Goal: Task Accomplishment & Management: Manage account settings

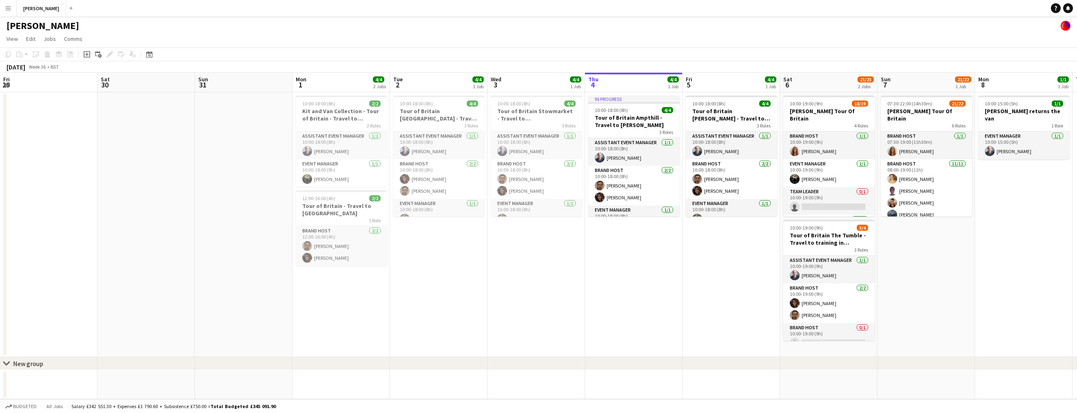
scroll to position [0, 313]
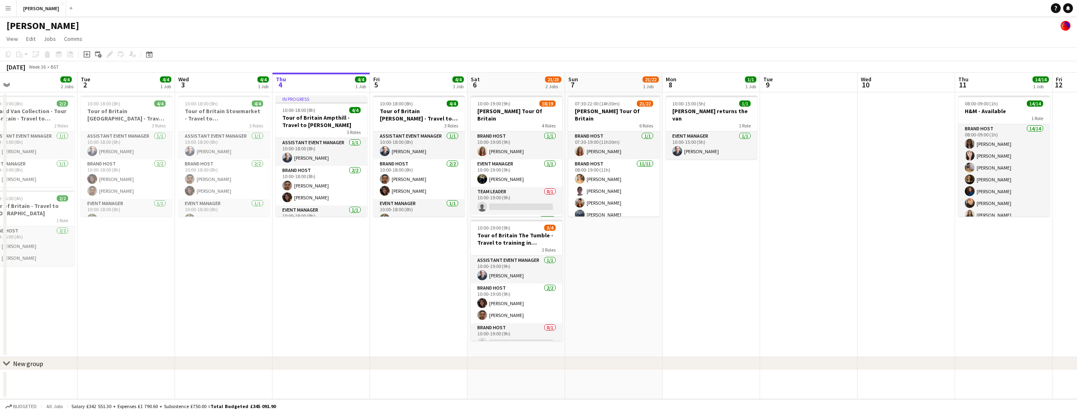
click at [9, 7] on app-icon "Menu" at bounding box center [8, 8] width 7 height 7
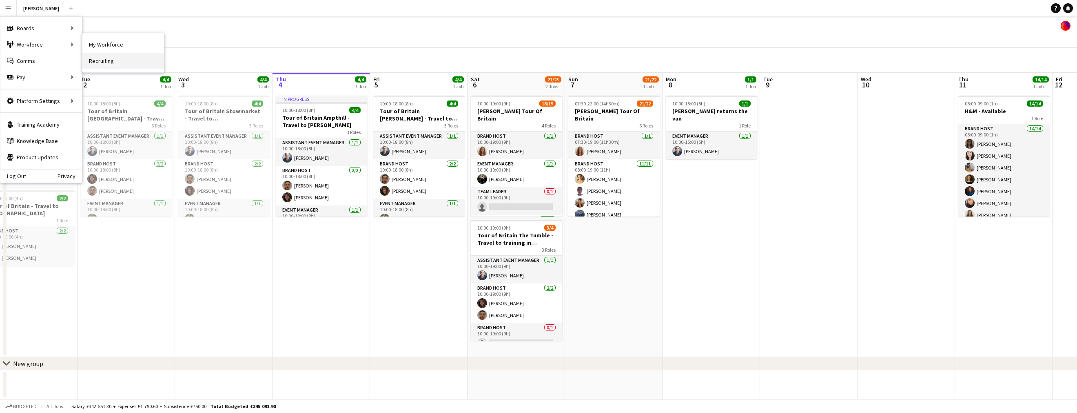
click at [112, 60] on link "Recruiting" at bounding box center [123, 61] width 82 height 16
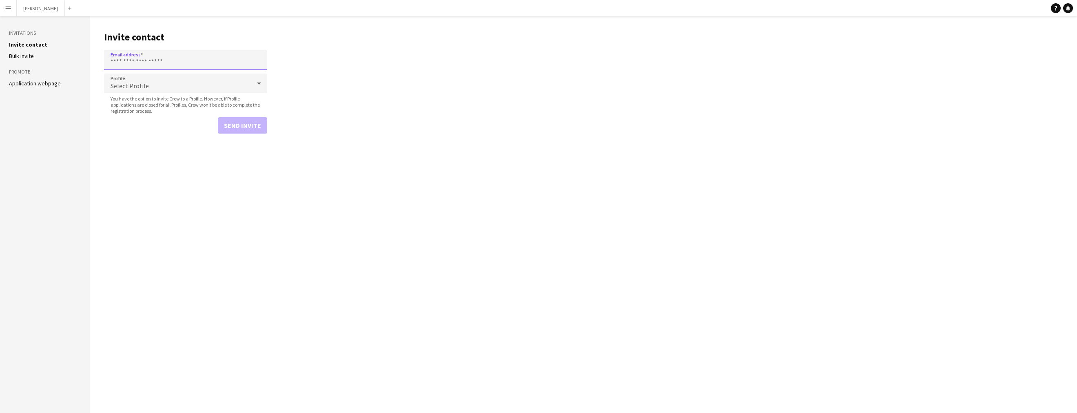
click at [168, 62] on input "Email address" at bounding box center [185, 60] width 163 height 20
paste input "**********"
type input "**********"
click at [262, 85] on icon at bounding box center [259, 83] width 10 height 16
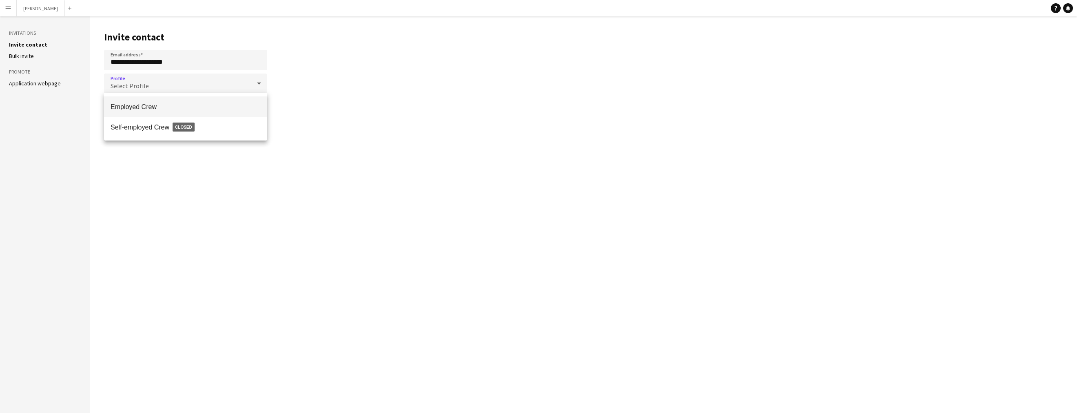
click at [234, 100] on mat-option "Employed Crew" at bounding box center [185, 106] width 163 height 20
click at [238, 123] on button "Send invite" at bounding box center [242, 125] width 49 height 16
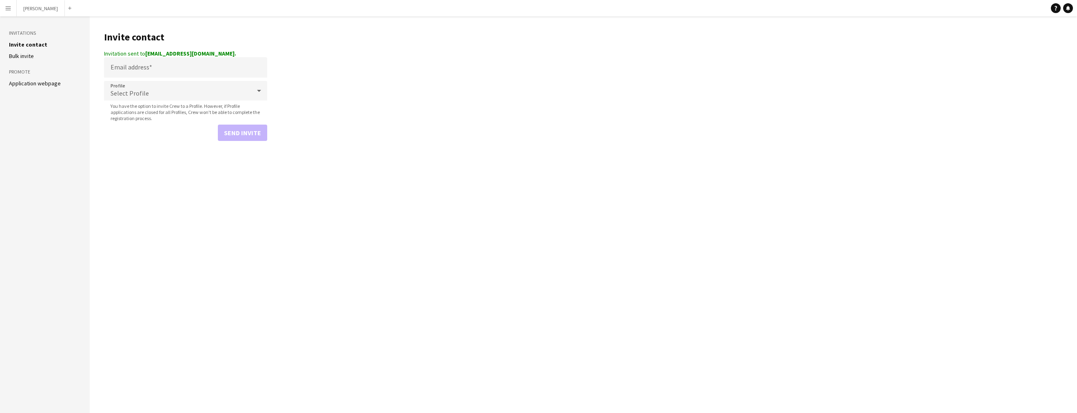
click at [7, 7] on app-icon "Menu" at bounding box center [8, 8] width 7 height 7
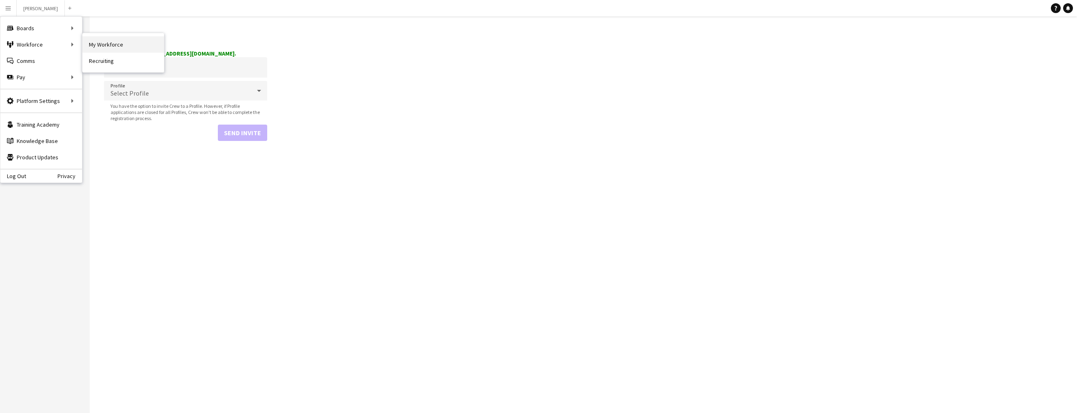
click at [107, 44] on link "My Workforce" at bounding box center [123, 44] width 82 height 16
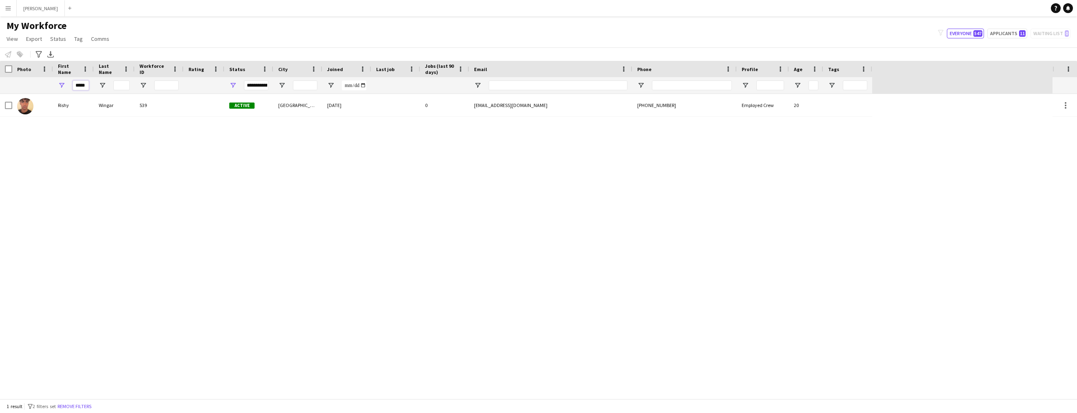
drag, startPoint x: 87, startPoint y: 86, endPoint x: 60, endPoint y: 85, distance: 26.9
click at [60, 85] on div "*****" at bounding box center [73, 85] width 41 height 16
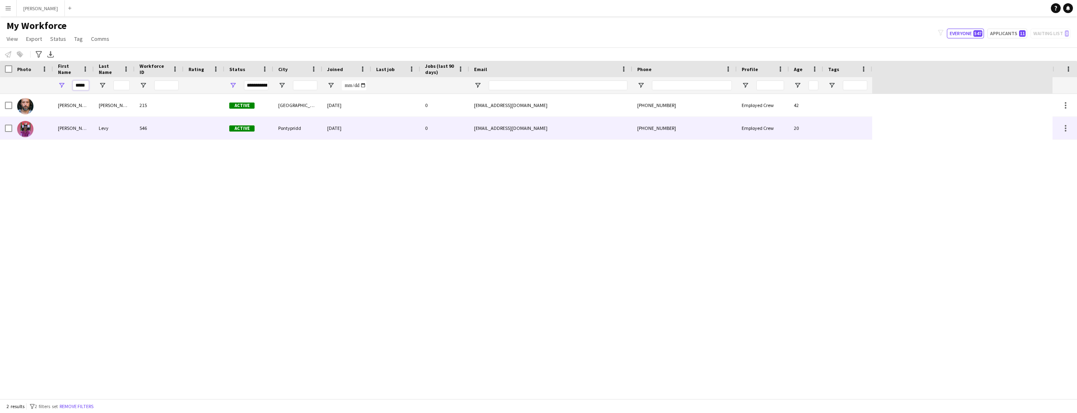
type input "*****"
click at [73, 121] on div "[PERSON_NAME]" at bounding box center [73, 128] width 41 height 22
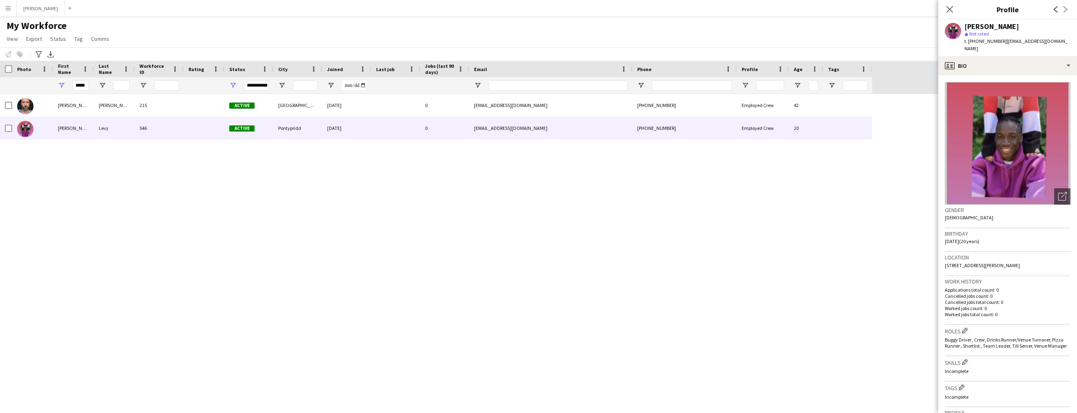
click at [6, 11] on app-icon "Menu" at bounding box center [8, 8] width 7 height 7
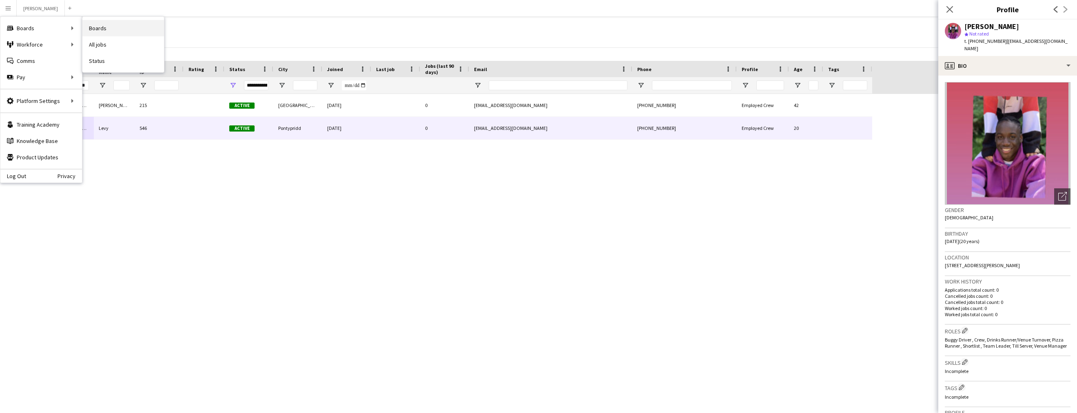
click at [101, 31] on link "Boards" at bounding box center [123, 28] width 82 height 16
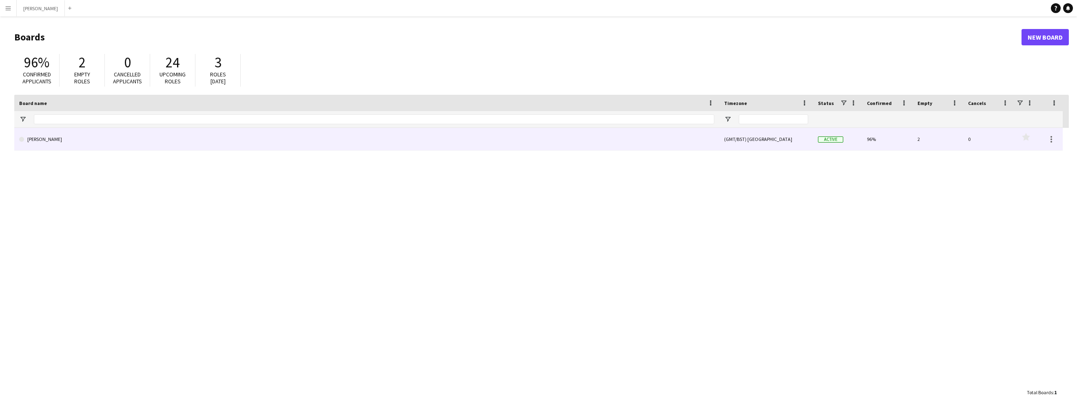
click at [70, 137] on link "[PERSON_NAME]" at bounding box center [366, 139] width 695 height 23
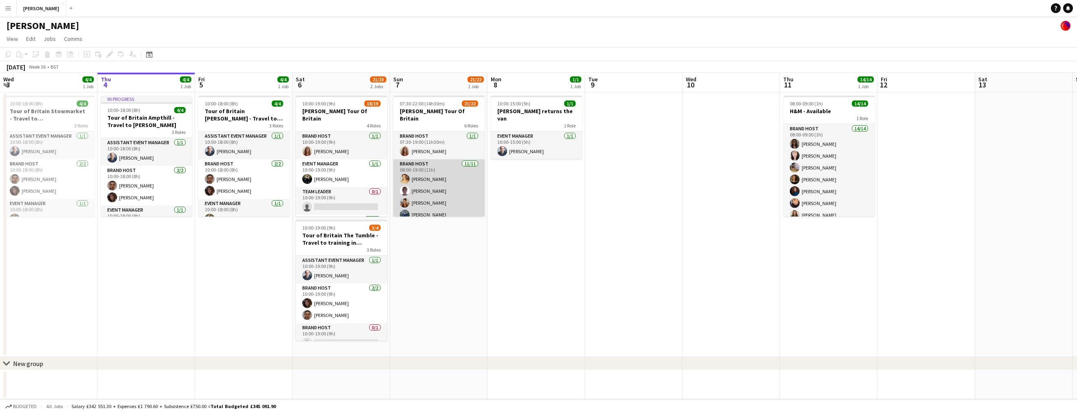
click at [447, 180] on app-card-role "Brand Host [DATE] 08:00-19:00 (11h) [PERSON_NAME] [PERSON_NAME] [PERSON_NAME] […" at bounding box center [438, 232] width 91 height 146
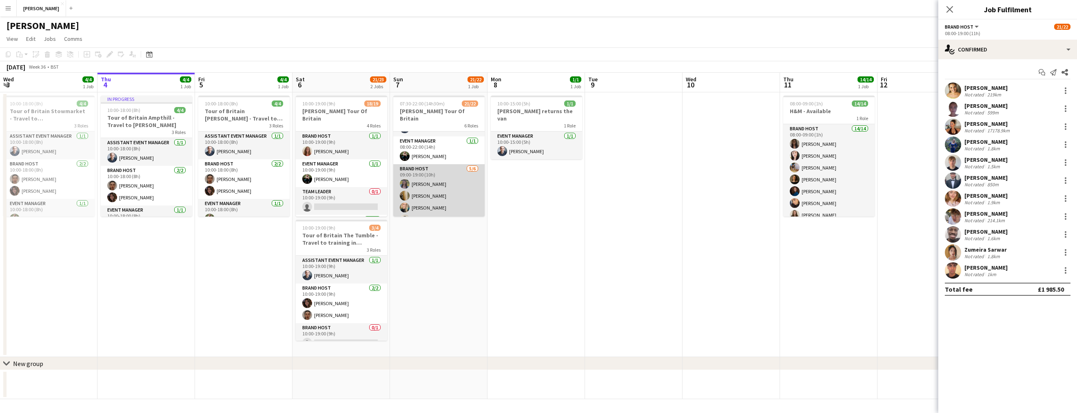
click at [446, 181] on app-card-role "Brand Host [DATE] 09:00-19:00 (10h) [PERSON_NAME] [PERSON_NAME] Verity [PERSON_…" at bounding box center [438, 207] width 91 height 87
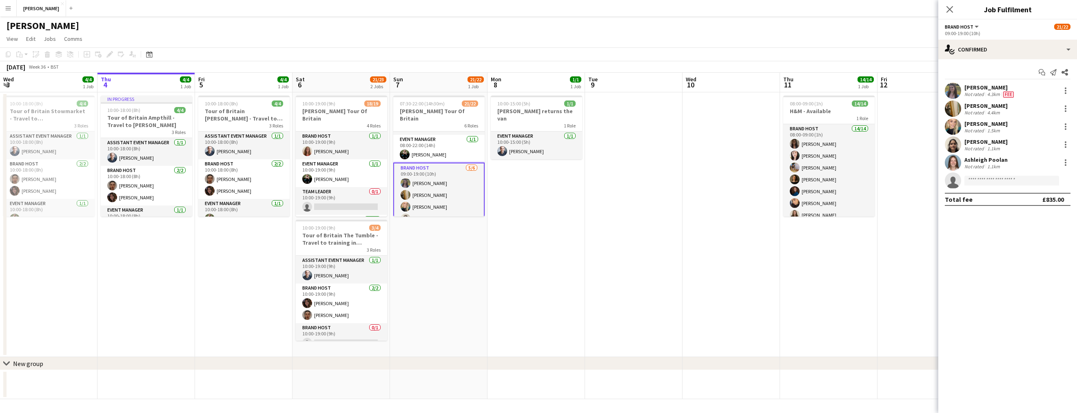
scroll to position [197, 0]
click at [935, 212] on app-date-cell at bounding box center [927, 224] width 98 height 264
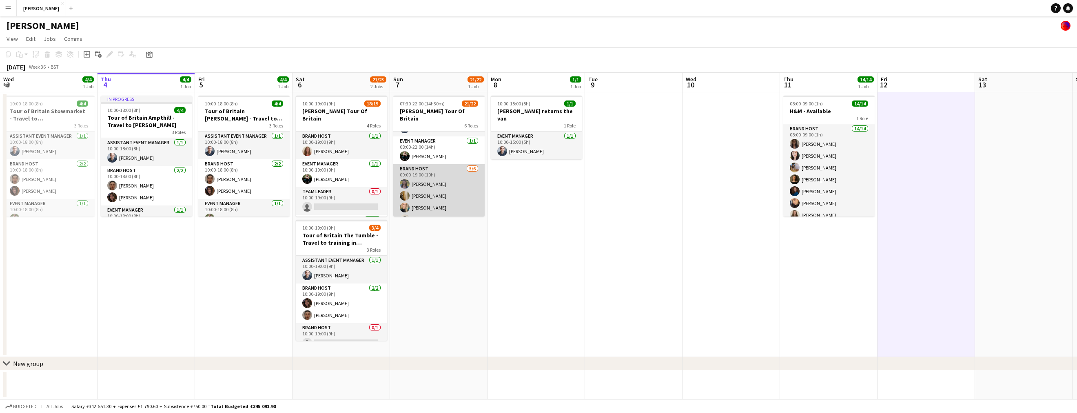
click at [420, 175] on app-card-role "Brand Host [DATE] 09:00-19:00 (10h) [PERSON_NAME] [PERSON_NAME] Verity [PERSON_…" at bounding box center [438, 207] width 91 height 87
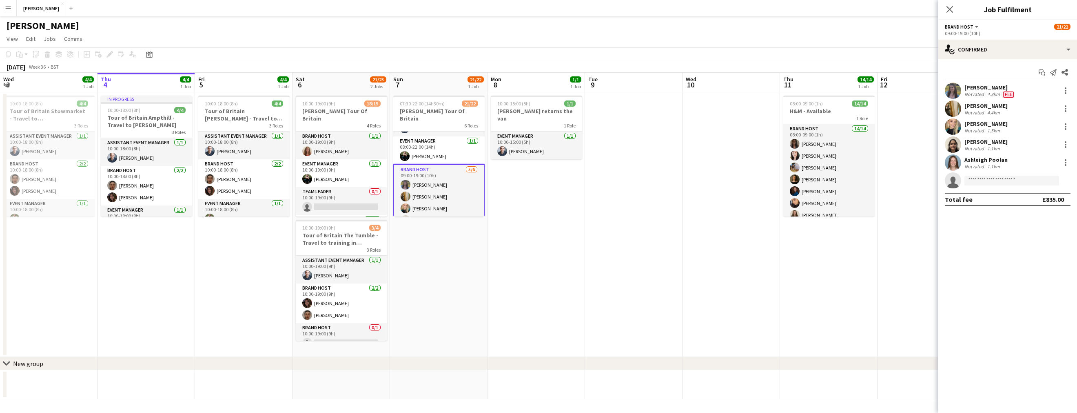
click at [985, 84] on div "[PERSON_NAME]" at bounding box center [990, 87] width 51 height 7
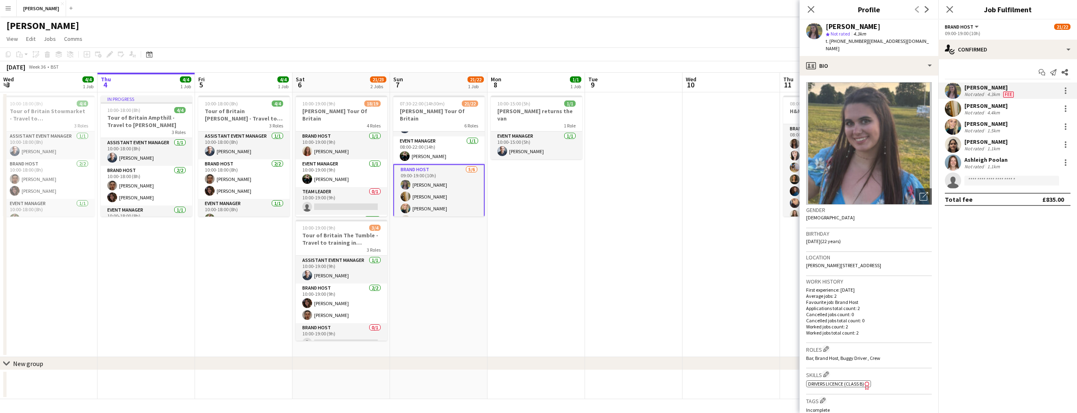
drag, startPoint x: 869, startPoint y: 256, endPoint x: 849, endPoint y: 259, distance: 20.1
click at [849, 259] on div "Location [PERSON_NAME][GEOGRAPHIC_DATA]" at bounding box center [869, 264] width 126 height 24
copy span "CF14 4SA"
click at [810, 11] on icon at bounding box center [811, 9] width 8 height 8
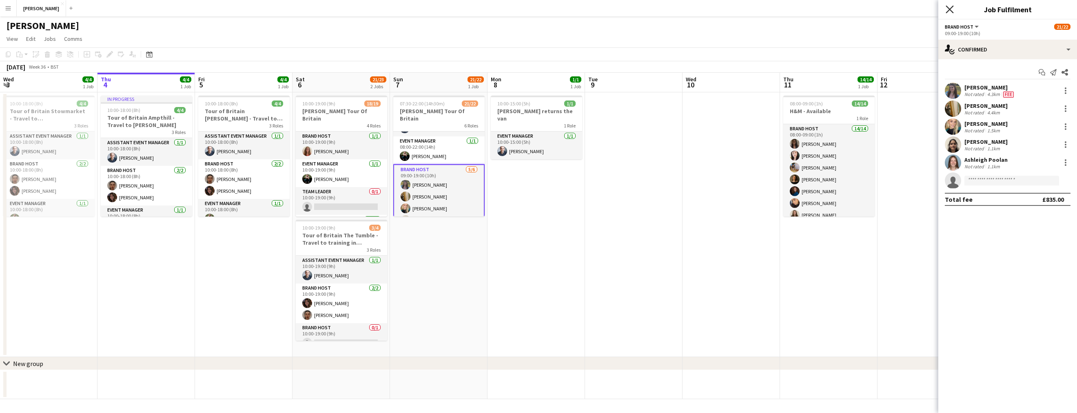
click at [950, 10] on icon at bounding box center [950, 9] width 8 height 8
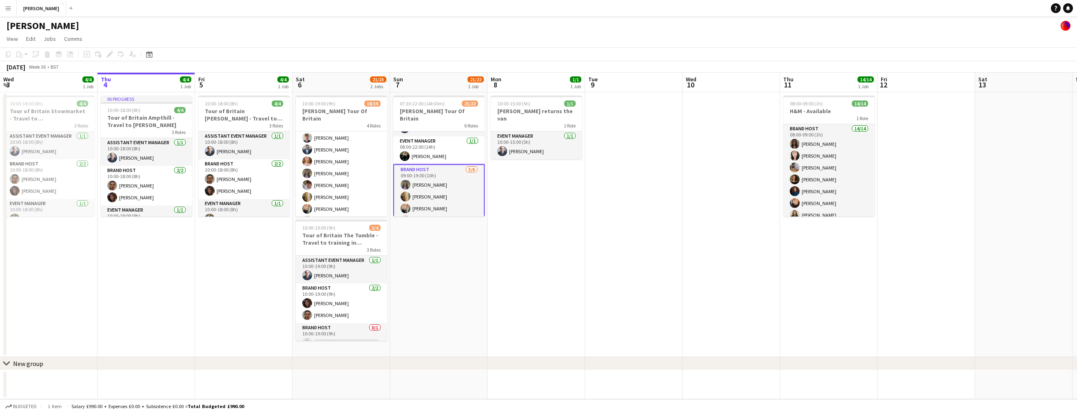
scroll to position [145, 0]
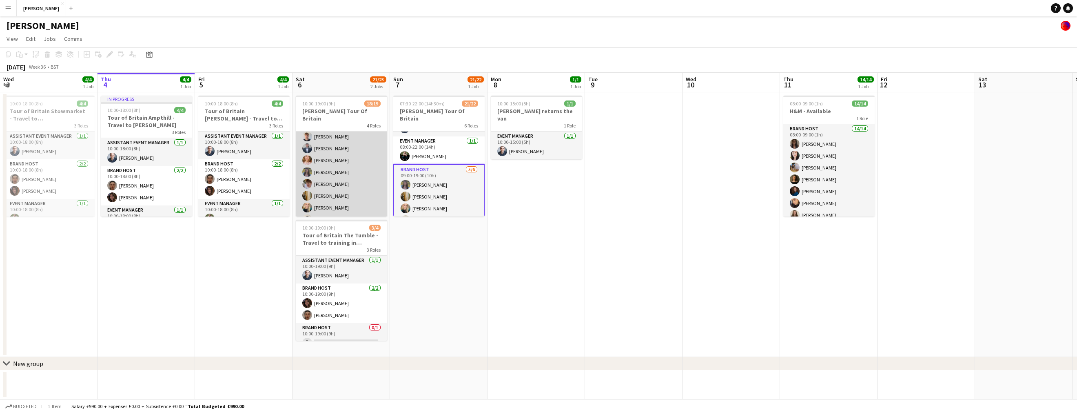
click at [336, 164] on app-card-role "Brand Host 16/16 11:00-19:00 (8h) [PERSON_NAME] [PERSON_NAME] [PERSON_NAME] [PE…" at bounding box center [341, 171] width 91 height 205
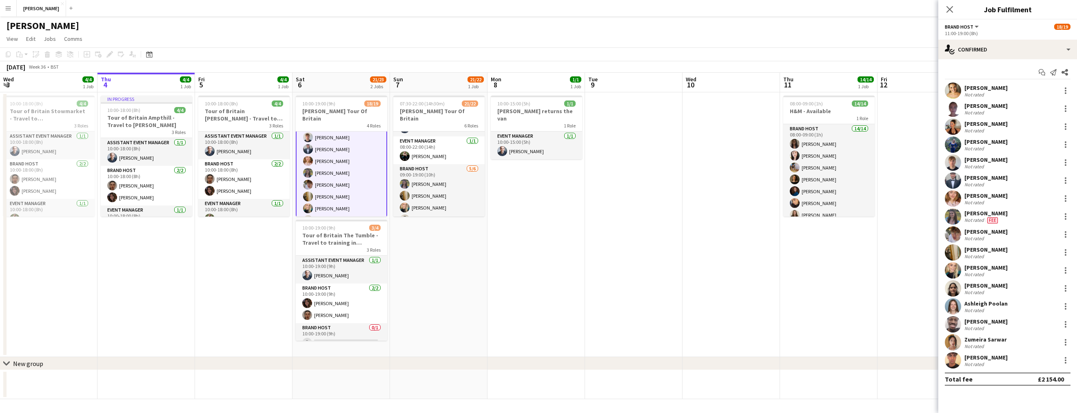
scroll to position [146, 0]
click at [1065, 215] on div at bounding box center [1066, 216] width 10 height 10
click at [1040, 228] on span "Edit fee" at bounding box center [1039, 231] width 51 height 7
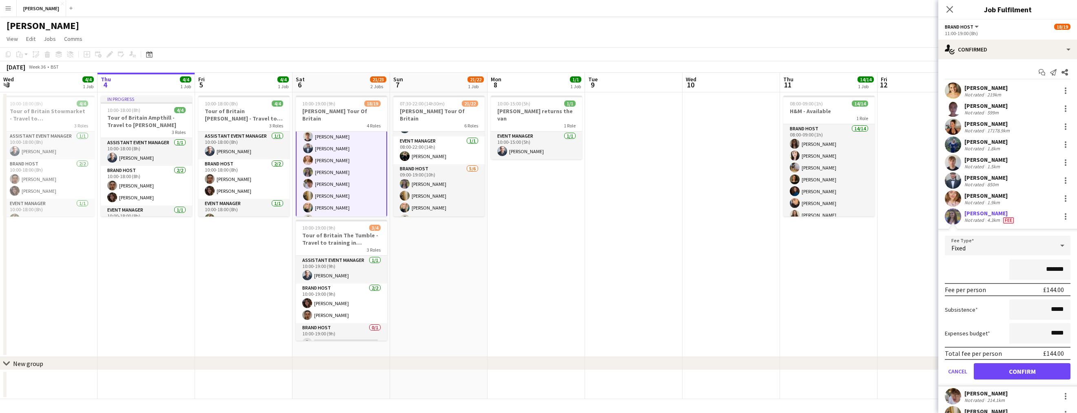
click at [1055, 269] on input "*******" at bounding box center [1040, 269] width 61 height 20
click at [1055, 269] on input "*****" at bounding box center [1040, 269] width 61 height 20
type input "**"
type input "****"
click at [1017, 368] on button "Confirm" at bounding box center [1022, 371] width 97 height 16
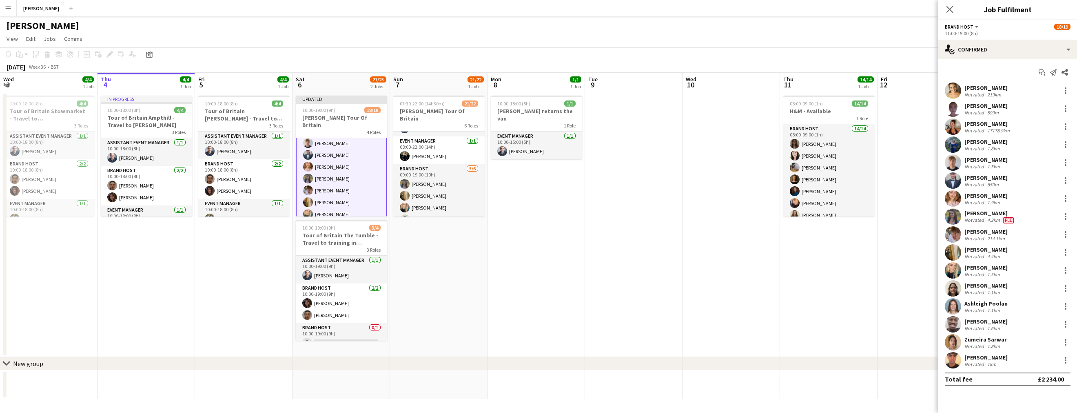
click at [903, 307] on app-date-cell at bounding box center [927, 224] width 98 height 264
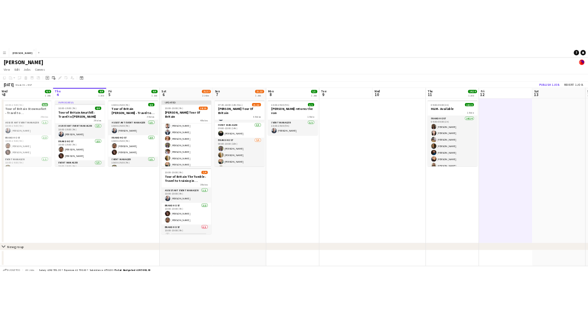
scroll to position [145, 0]
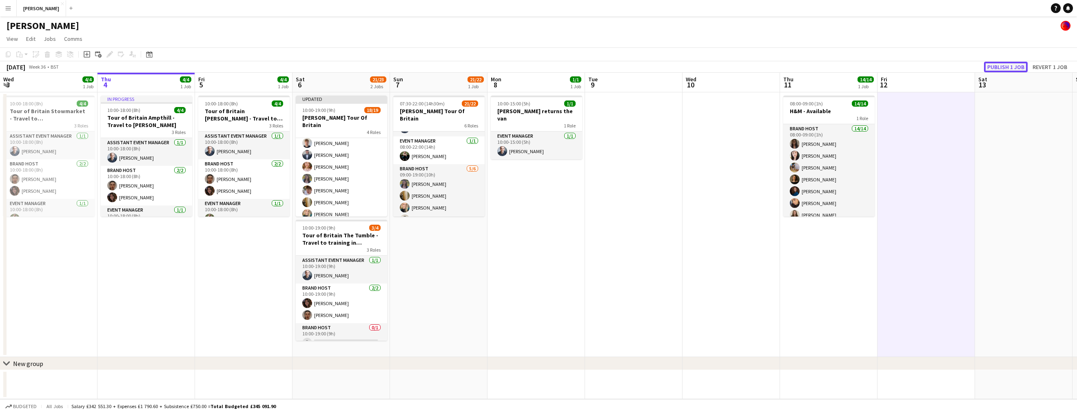
click at [1015, 67] on button "Publish 1 job" at bounding box center [1006, 67] width 44 height 11
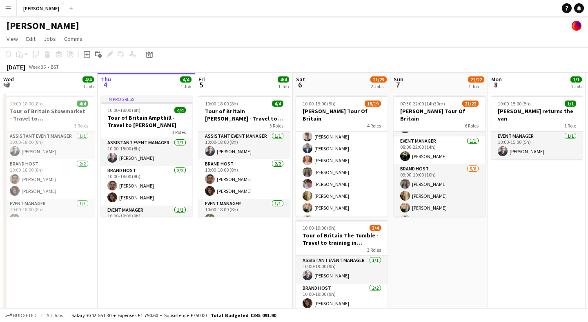
scroll to position [197, 0]
